Goal: Task Accomplishment & Management: Manage account settings

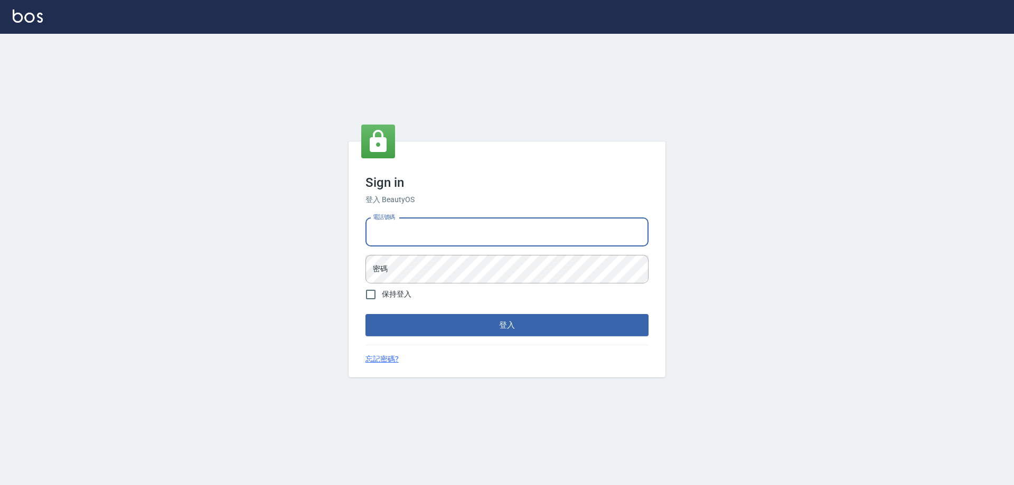
click at [426, 235] on input "電話號碼" at bounding box center [507, 232] width 283 height 29
type input "0982399531"
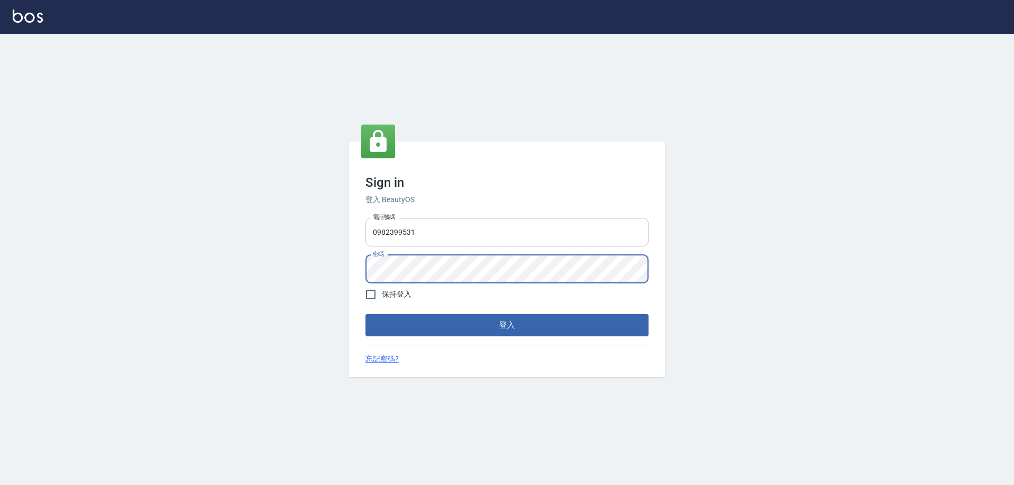
click at [366, 314] on button "登入" at bounding box center [507, 325] width 283 height 22
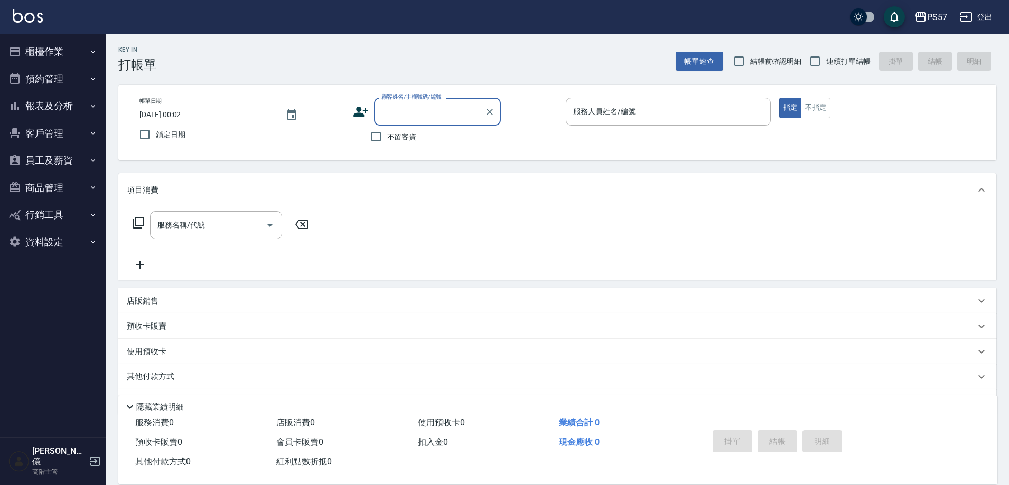
click at [59, 161] on button "員工及薪資" at bounding box center [52, 160] width 97 height 27
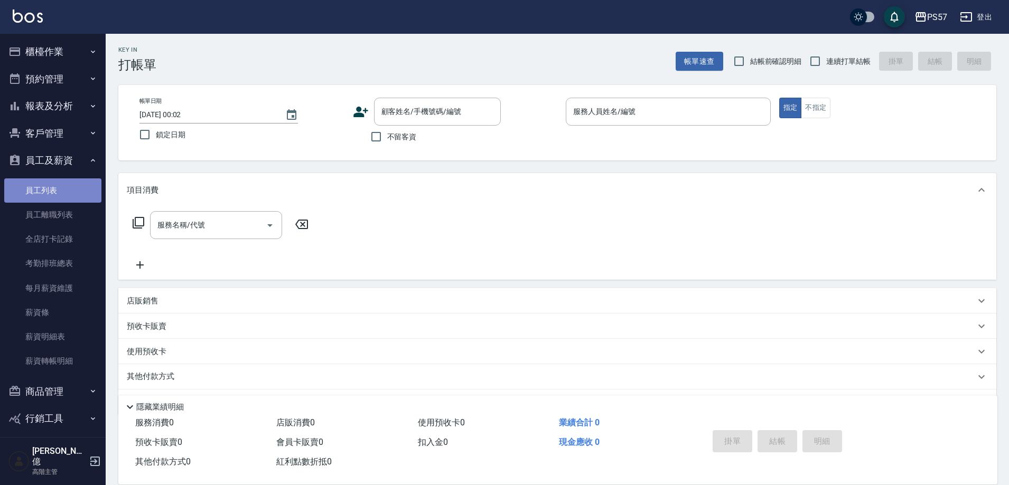
click at [64, 187] on link "員工列表" at bounding box center [52, 191] width 97 height 24
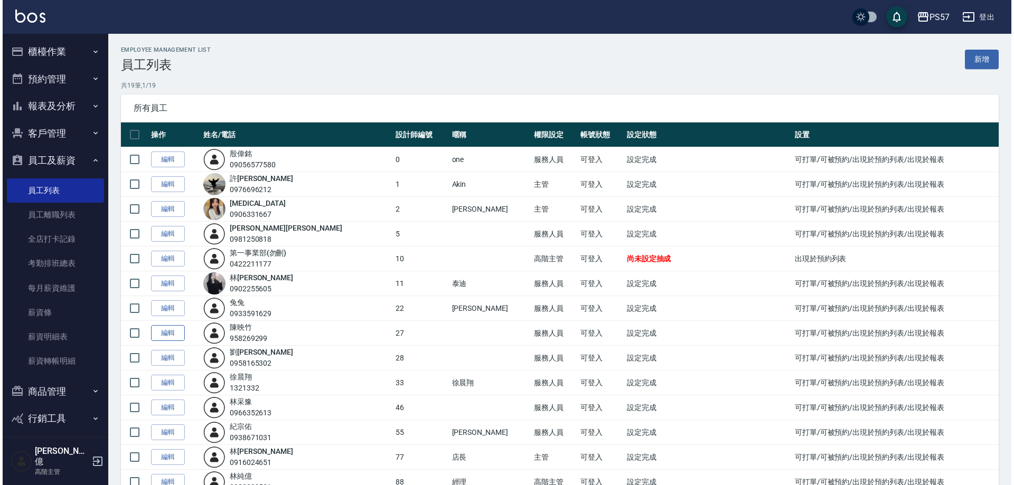
scroll to position [53, 0]
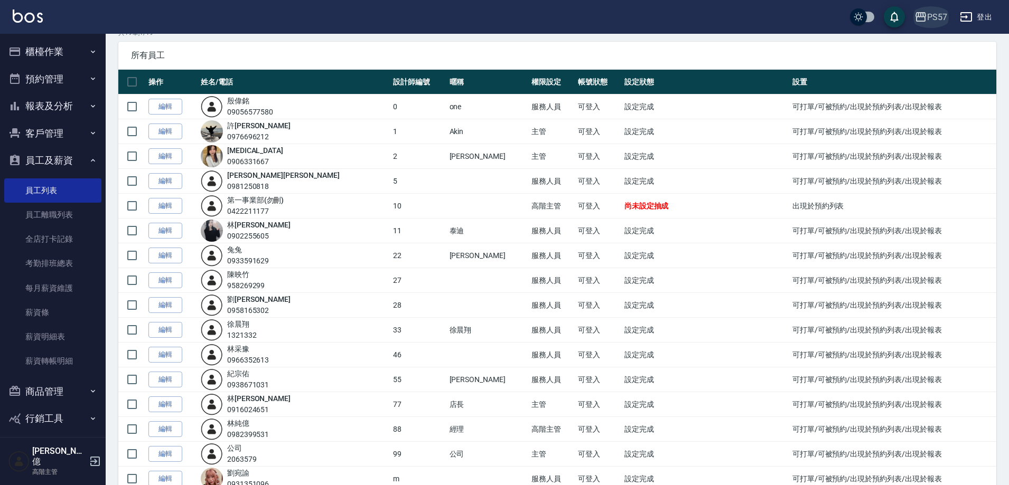
click at [941, 20] on div "PS57" at bounding box center [937, 17] width 20 height 13
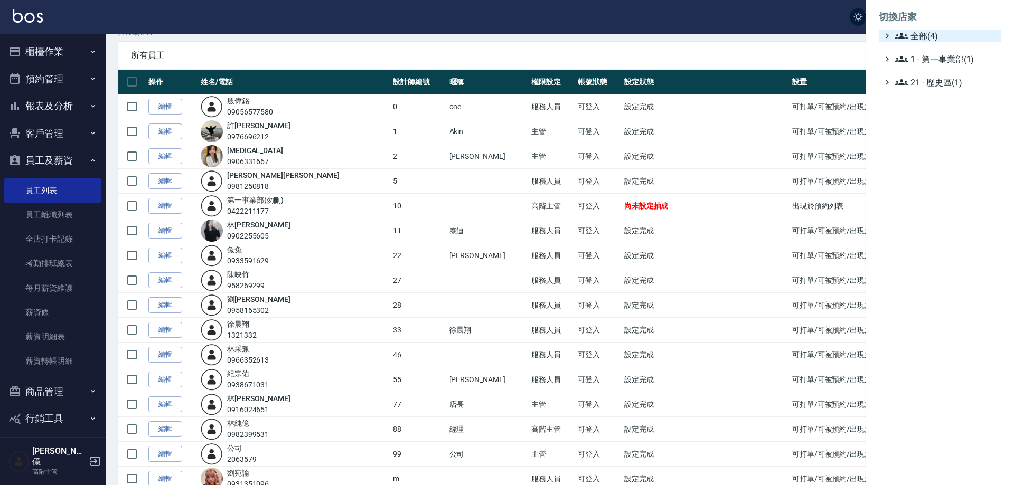
click at [930, 35] on span "全部(4)" at bounding box center [946, 36] width 102 height 13
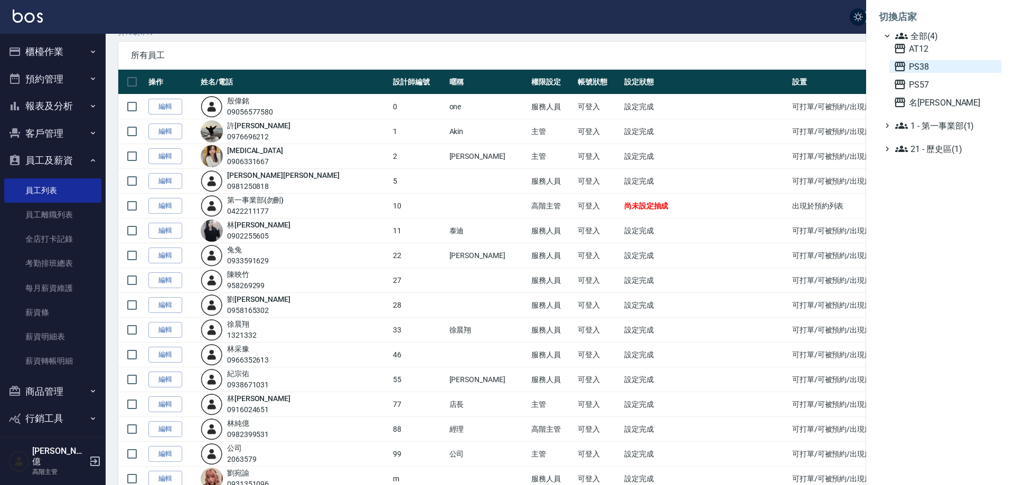
click at [910, 72] on span "PS38" at bounding box center [946, 66] width 104 height 13
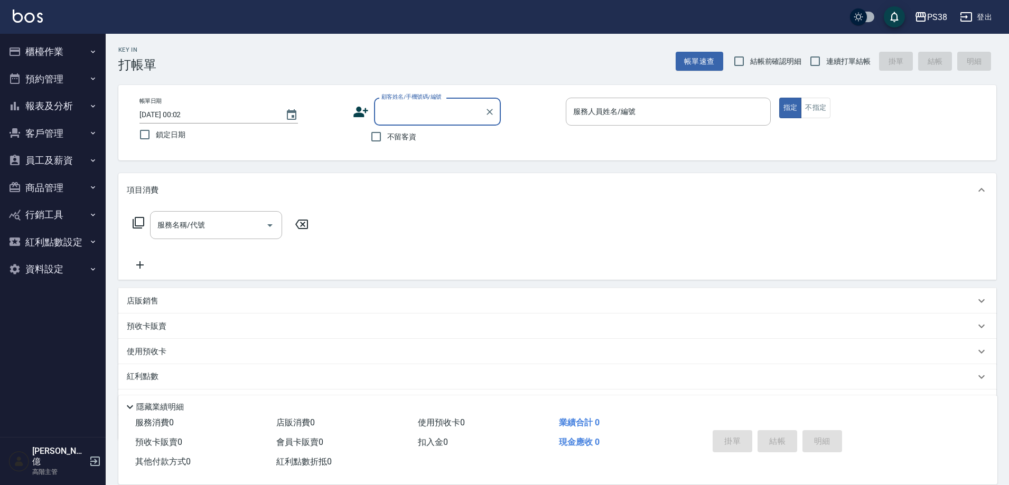
click at [35, 162] on button "員工及薪資" at bounding box center [52, 160] width 97 height 27
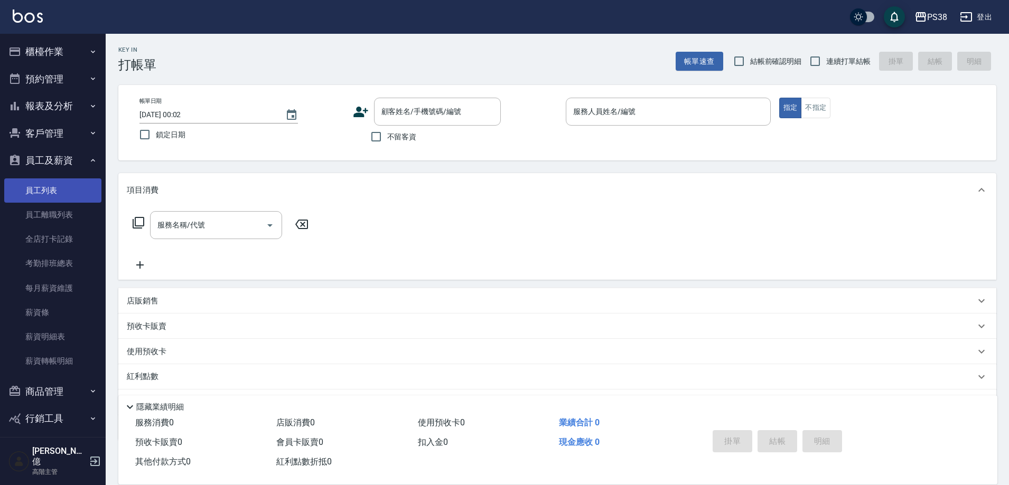
click at [62, 190] on link "員工列表" at bounding box center [52, 191] width 97 height 24
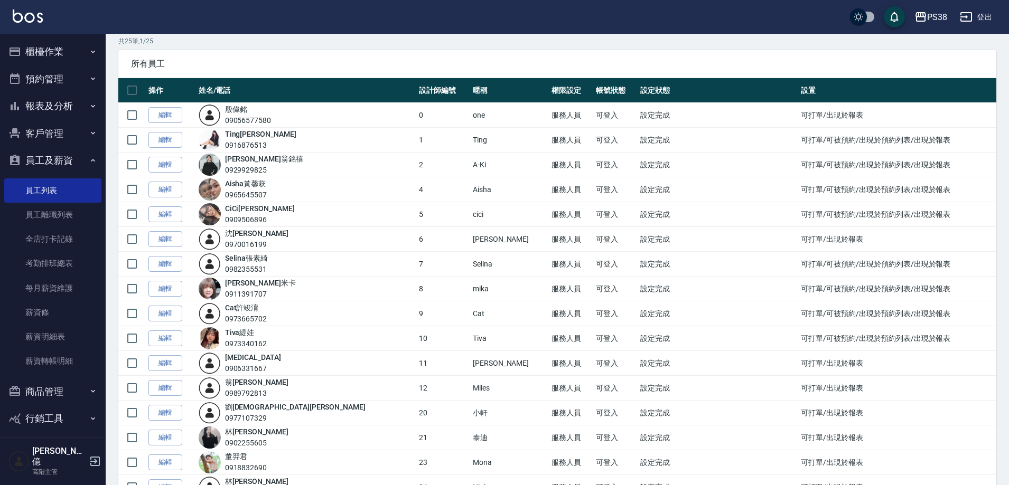
scroll to position [106, 0]
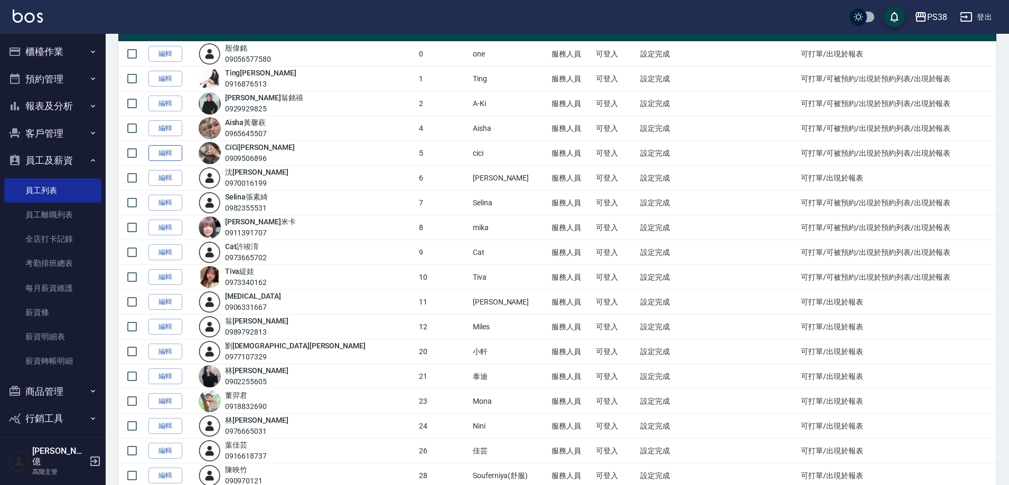
click at [163, 153] on link "編輯" at bounding box center [165, 153] width 34 height 16
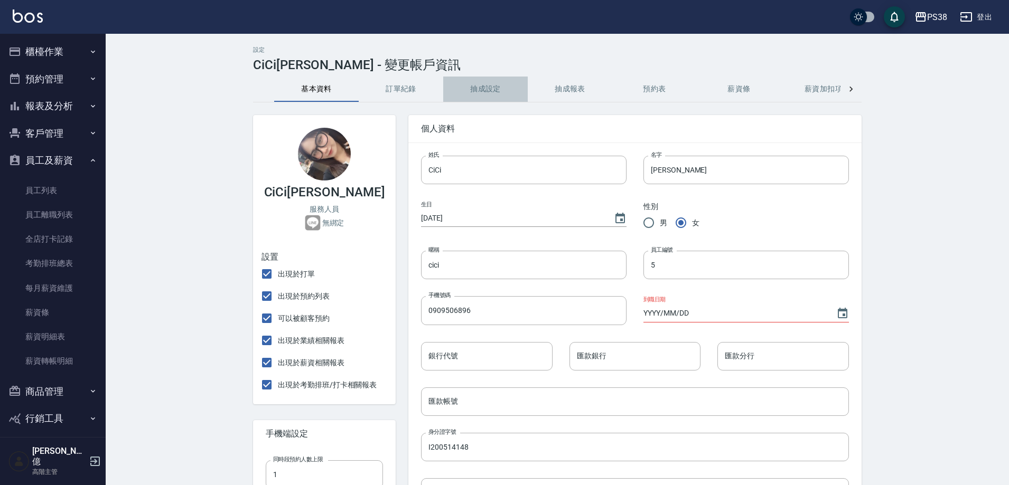
click at [484, 81] on button "抽成設定" at bounding box center [485, 89] width 85 height 25
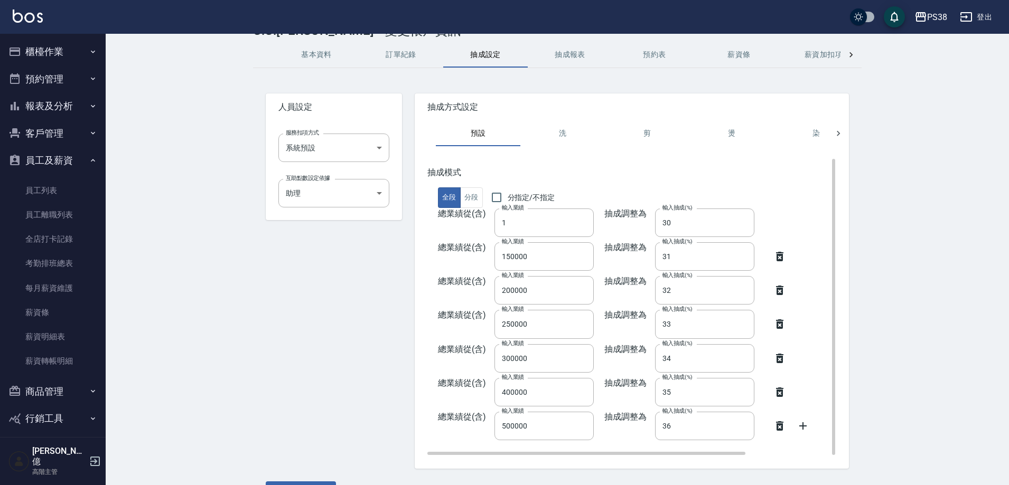
scroll to position [53, 0]
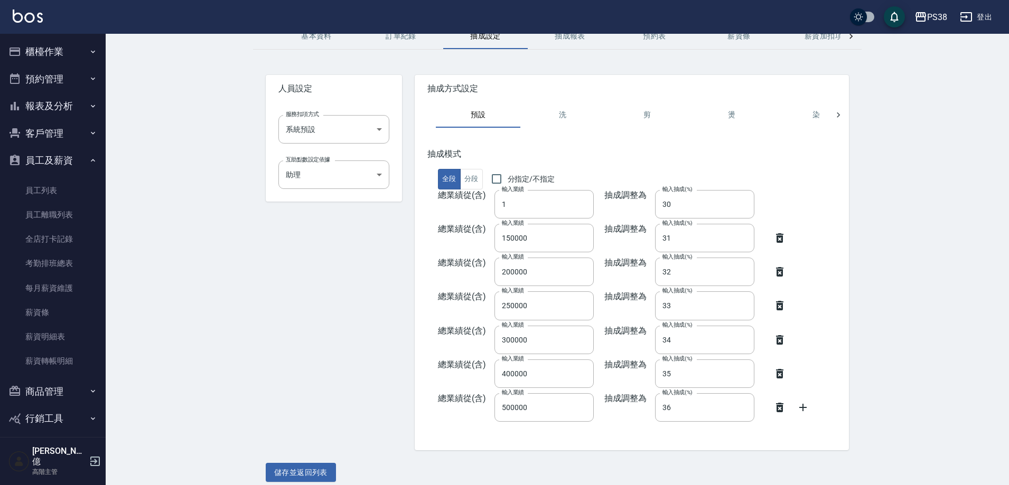
click at [982, 15] on button "登出" at bounding box center [976, 17] width 41 height 20
